Goal: Task Accomplishment & Management: Use online tool/utility

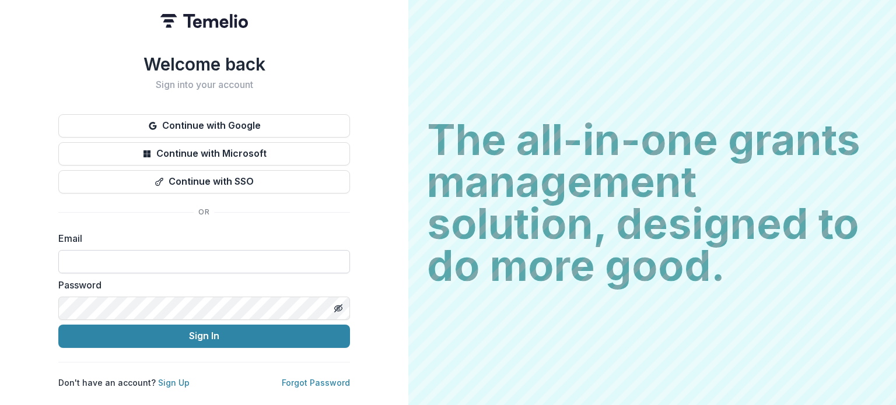
click at [126, 251] on input at bounding box center [204, 261] width 292 height 23
type input "**********"
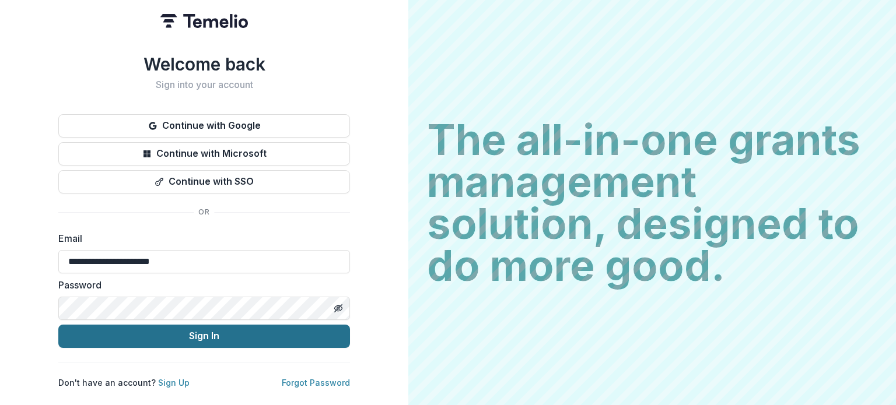
click at [179, 335] on button "Sign In" at bounding box center [204, 336] width 292 height 23
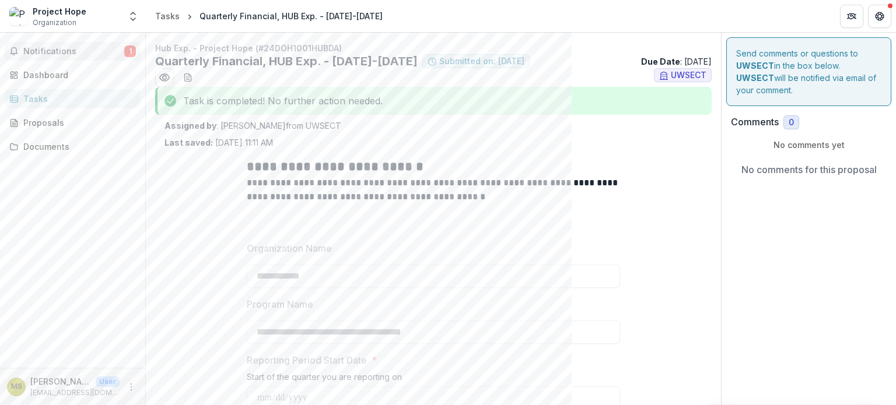
click at [122, 50] on span "Notifications" at bounding box center [73, 52] width 101 height 10
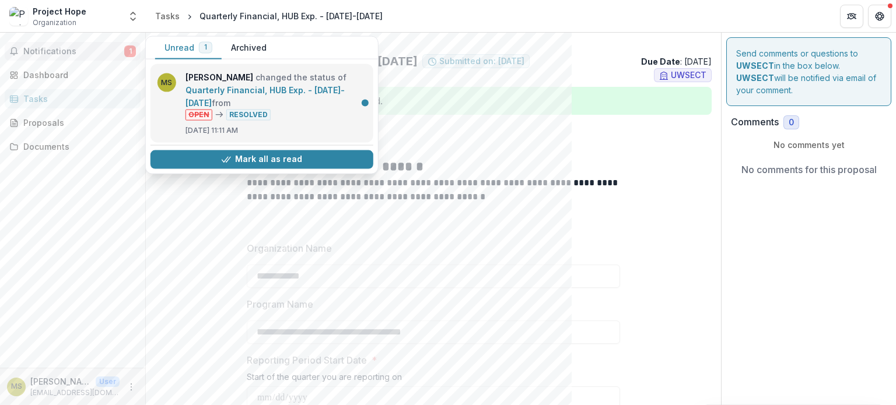
click at [197, 108] on link "Quarterly Financial, HUB Exp. - [DATE]-[DATE]" at bounding box center [265, 96] width 159 height 23
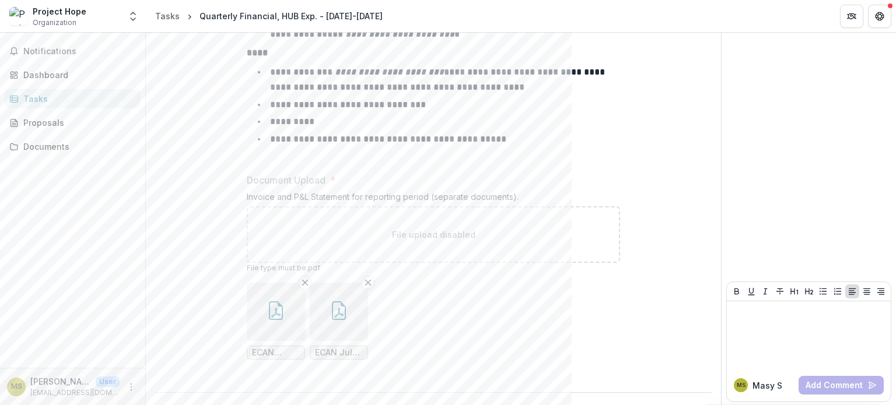
scroll to position [749, 0]
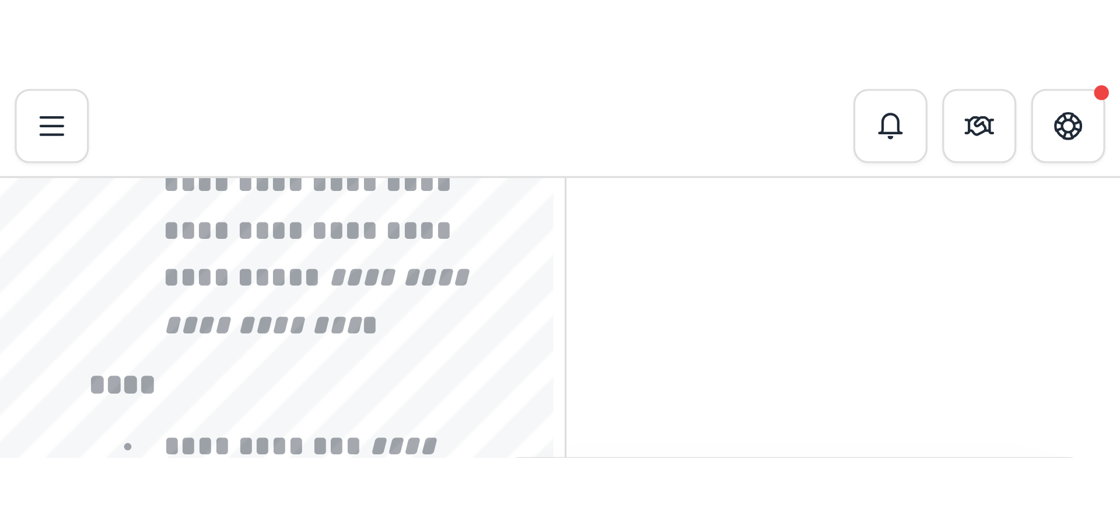
scroll to position [624, 0]
